Goal: Information Seeking & Learning: Learn about a topic

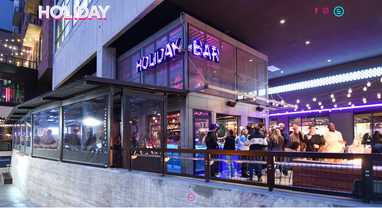
click at [342, 12] on span at bounding box center [339, 11] width 10 height 10
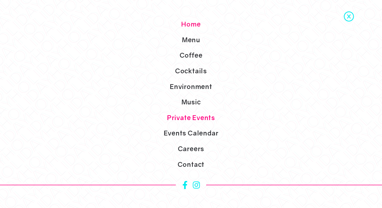
click at [193, 118] on link "Private Events" at bounding box center [191, 118] width 382 height 16
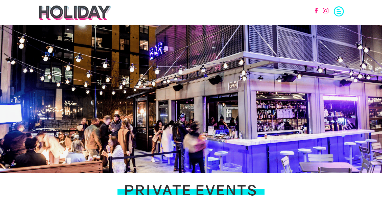
click at [338, 12] on span at bounding box center [339, 11] width 10 height 10
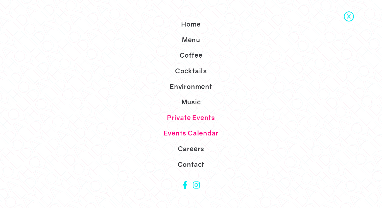
click at [192, 134] on link "Events Calendar" at bounding box center [191, 133] width 382 height 16
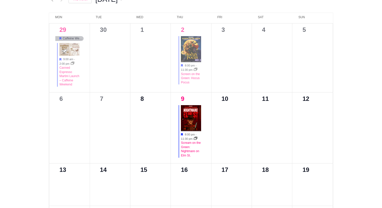
scroll to position [267, 0]
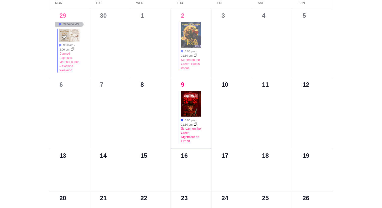
click at [193, 117] on img at bounding box center [191, 104] width 20 height 26
click at [189, 135] on div "Scream on the Green: Nightmare on Elm St." at bounding box center [191, 135] width 20 height 17
click at [185, 137] on link "Scream on the Green: Nightmare on Elm St." at bounding box center [191, 135] width 20 height 16
